Goal: Task Accomplishment & Management: Manage account settings

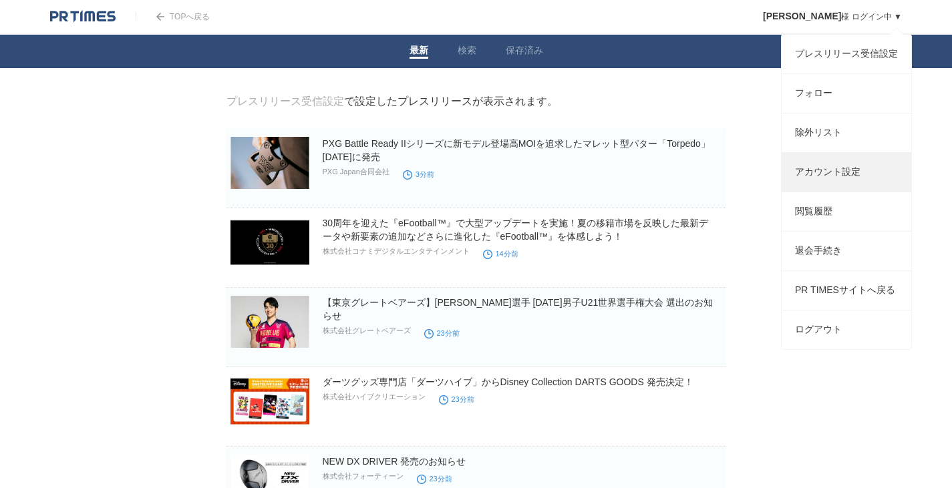
click at [827, 180] on link "アカウント設定" at bounding box center [847, 172] width 130 height 39
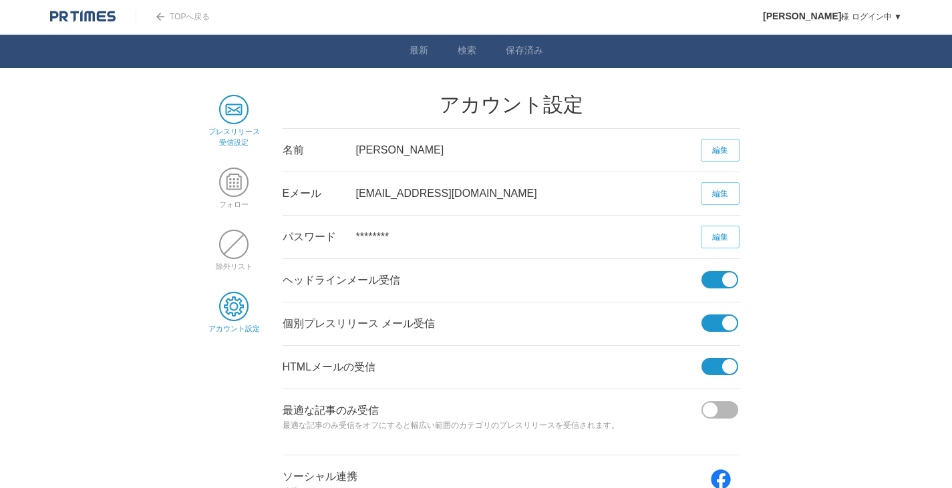
click at [232, 110] on span at bounding box center [233, 109] width 29 height 29
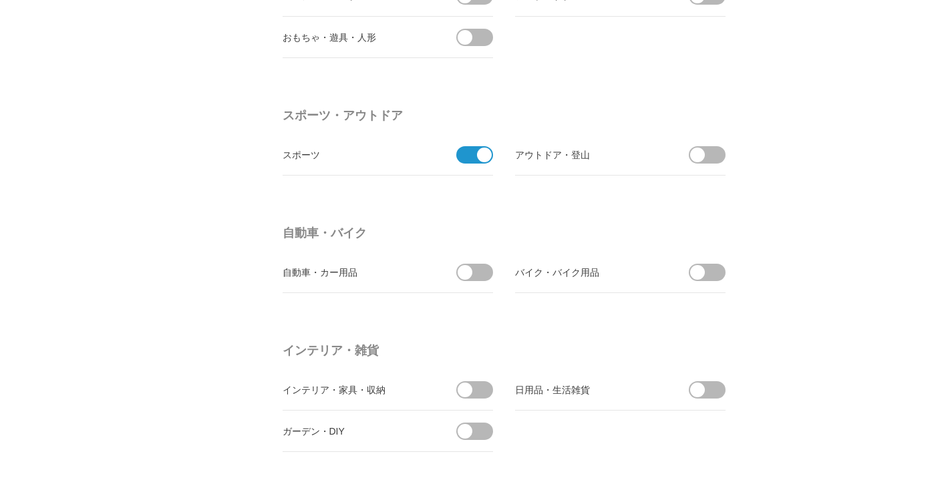
scroll to position [1416, 0]
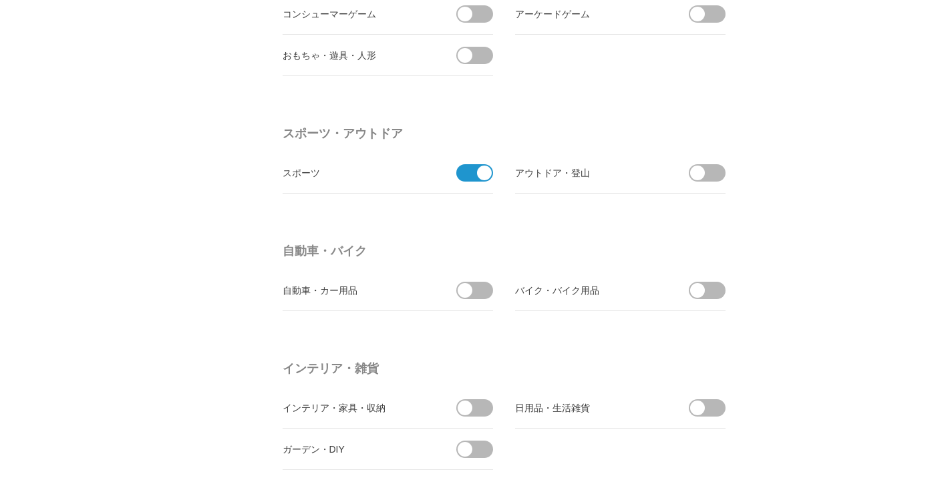
click at [478, 173] on span at bounding box center [484, 173] width 15 height 15
click at [0, 0] on input "checkbox" at bounding box center [0, 0] width 0 height 0
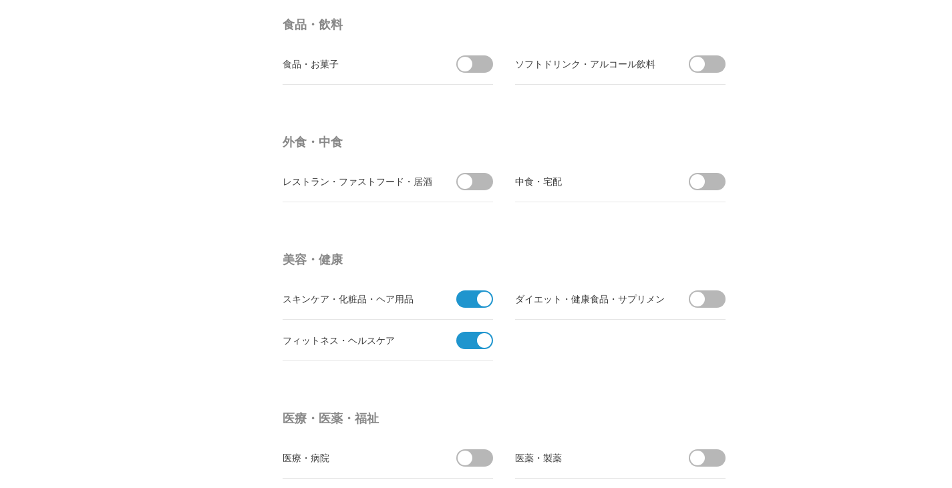
scroll to position [2147, 0]
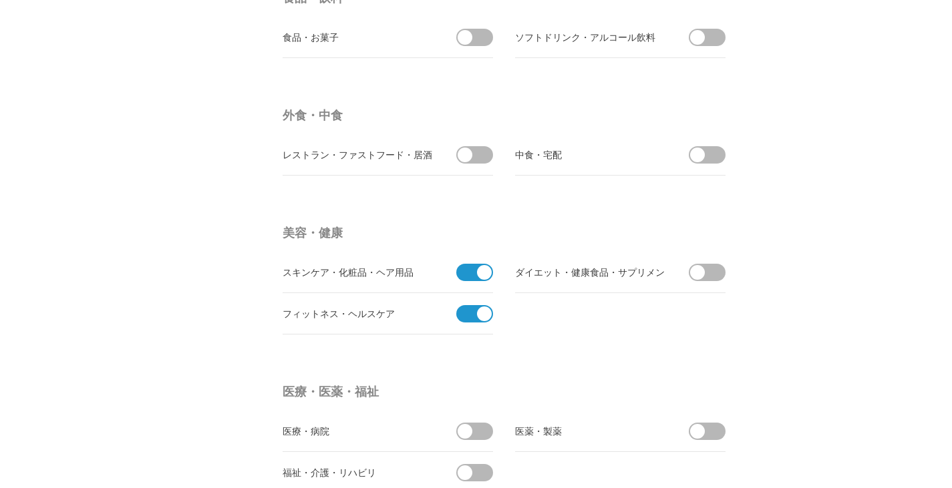
click at [468, 272] on span at bounding box center [470, 272] width 28 height 17
click at [0, 0] on input "checkbox" at bounding box center [0, 0] width 0 height 0
drag, startPoint x: 469, startPoint y: 306, endPoint x: 470, endPoint y: 331, distance: 24.8
click at [470, 329] on li "フィットネス・ヘルスケア" at bounding box center [388, 313] width 210 height 41
click at [469, 319] on span at bounding box center [470, 313] width 28 height 17
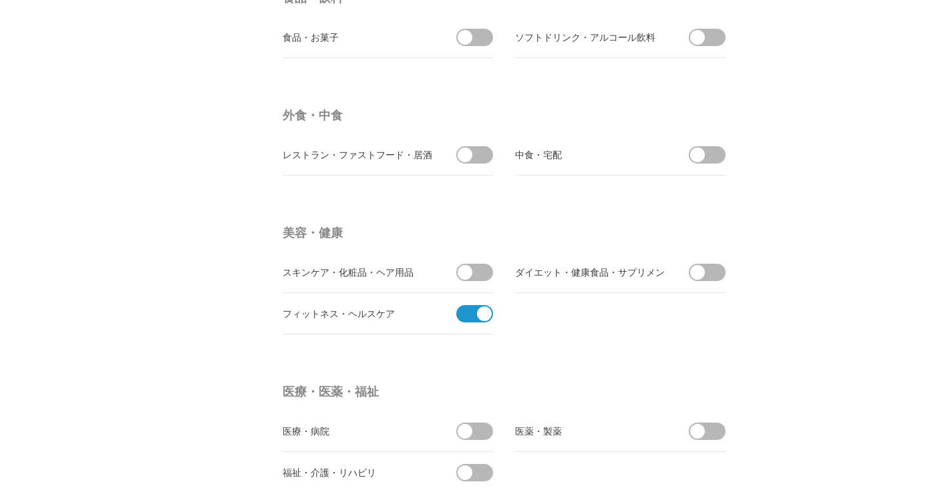
click at [0, 0] on input "checkbox" at bounding box center [0, 0] width 0 height 0
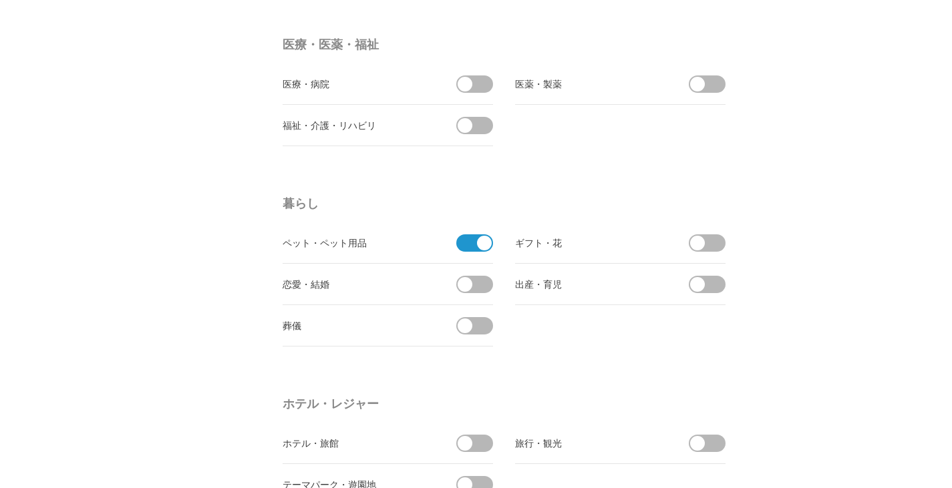
scroll to position [2526, 0]
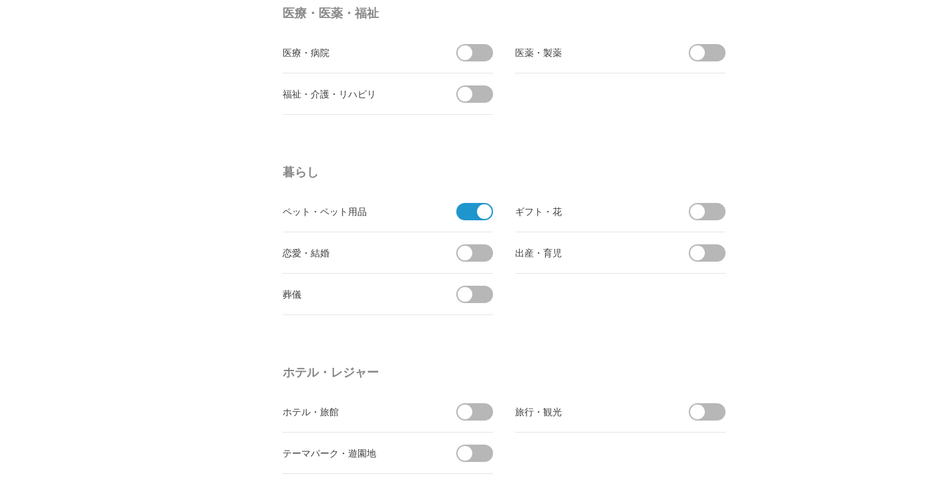
click at [466, 204] on span at bounding box center [470, 211] width 28 height 17
click at [0, 0] on input "checkbox" at bounding box center [0, 0] width 0 height 0
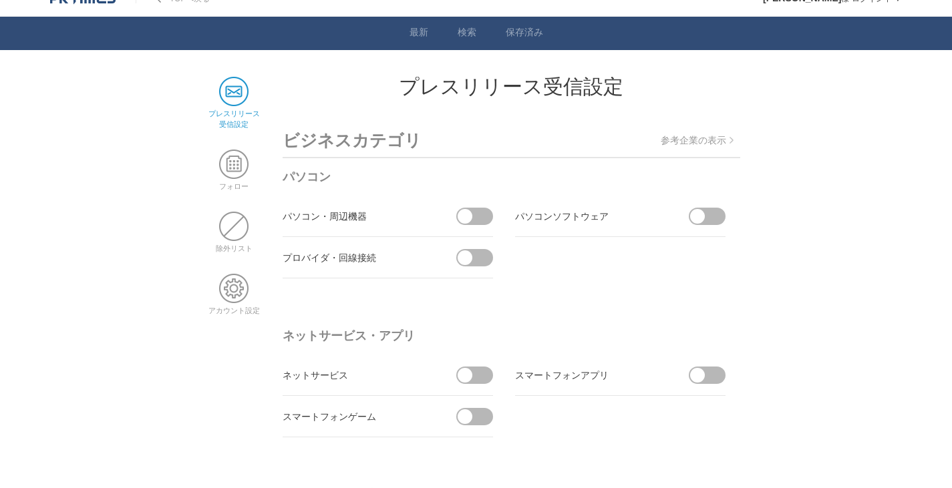
scroll to position [0, 0]
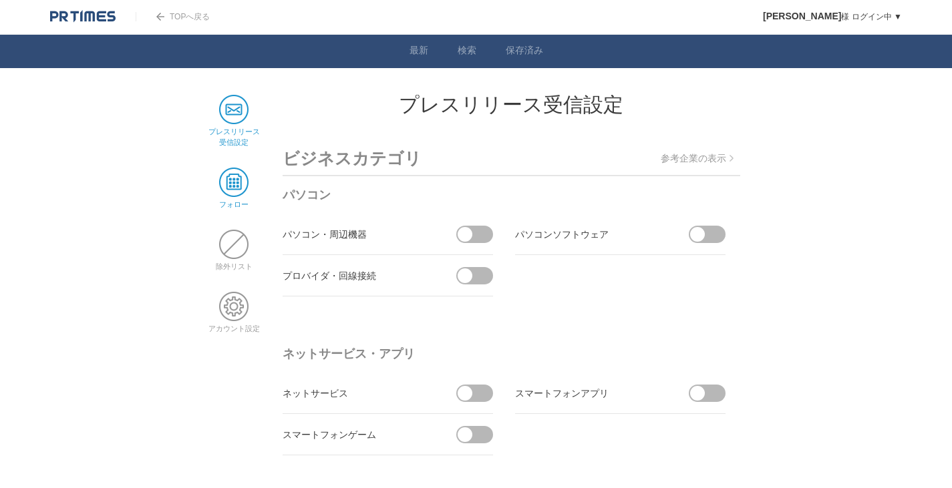
click at [236, 176] on span at bounding box center [233, 182] width 29 height 29
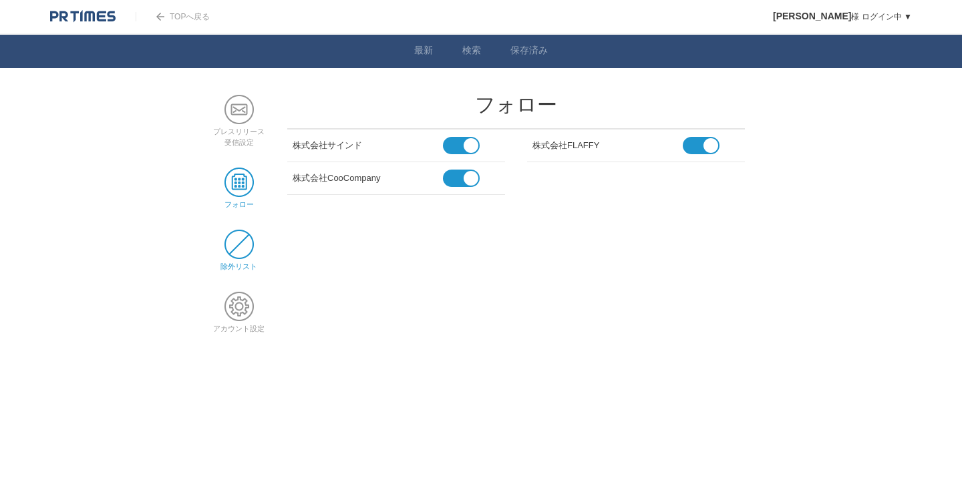
click at [240, 249] on span at bounding box center [238, 244] width 29 height 29
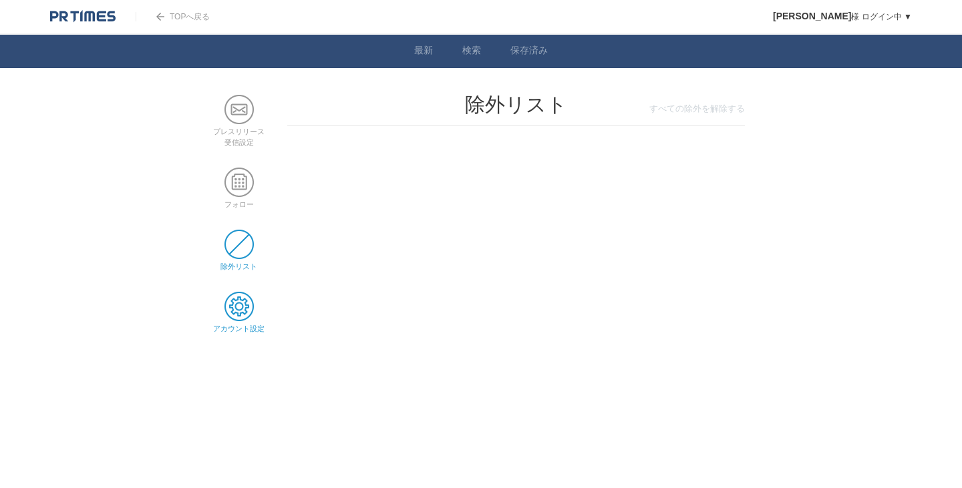
click at [237, 303] on span at bounding box center [238, 306] width 29 height 29
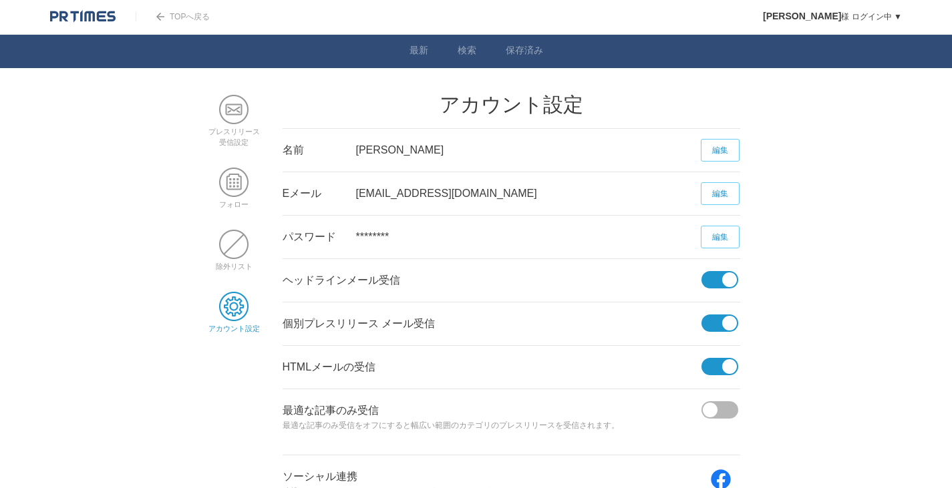
scroll to position [137, 0]
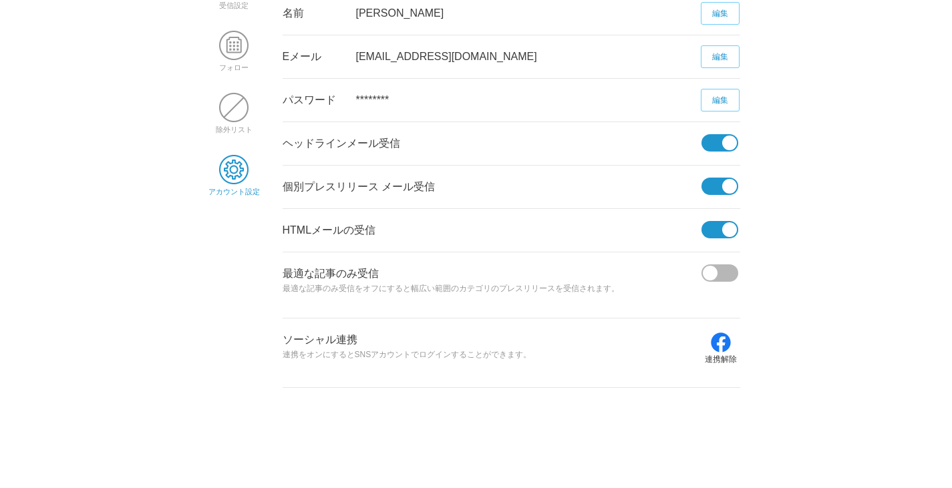
click at [705, 184] on span at bounding box center [716, 186] width 28 height 17
click at [0, 0] on input "checkbox" at bounding box center [0, 0] width 0 height 0
click at [710, 229] on span at bounding box center [716, 229] width 28 height 17
click at [0, 0] on input "checkbox" at bounding box center [0, 0] width 0 height 0
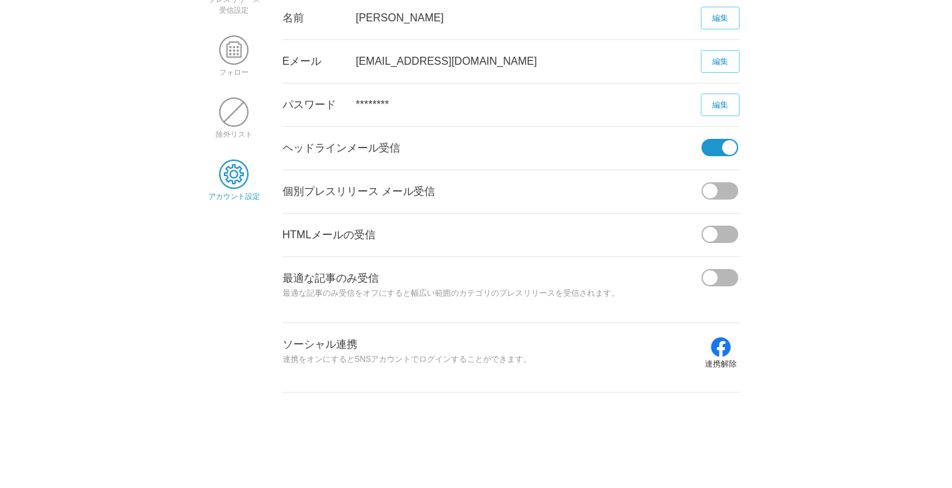
scroll to position [0, 0]
